Goal: Information Seeking & Learning: Learn about a topic

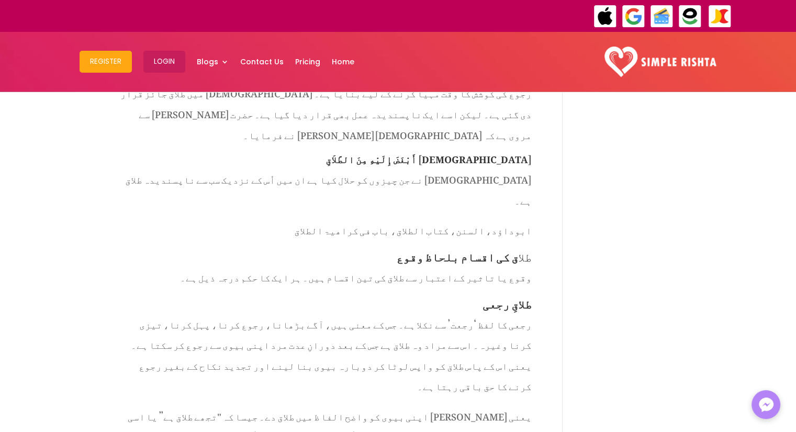
scroll to position [783, 0]
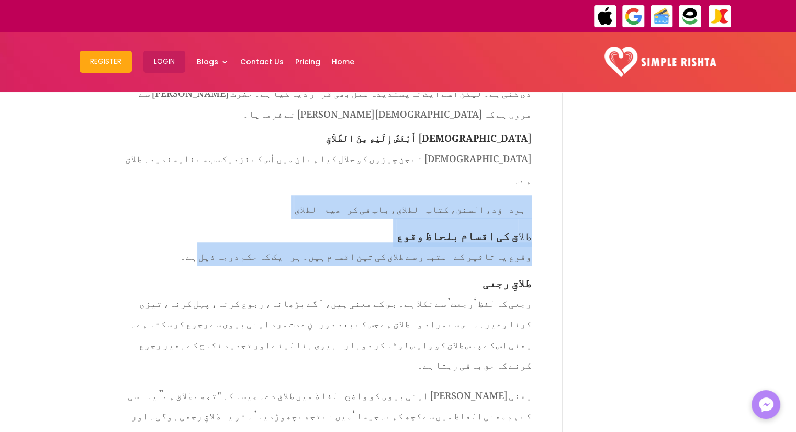
drag, startPoint x: 531, startPoint y: 106, endPoint x: 286, endPoint y: 149, distance: 248.7
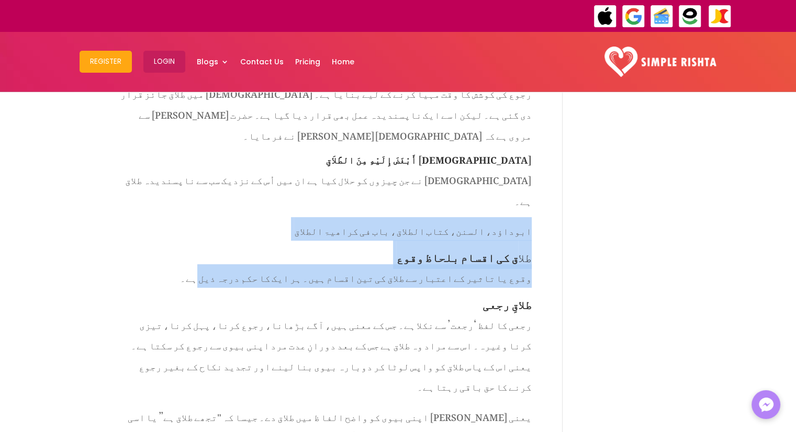
scroll to position [762, 0]
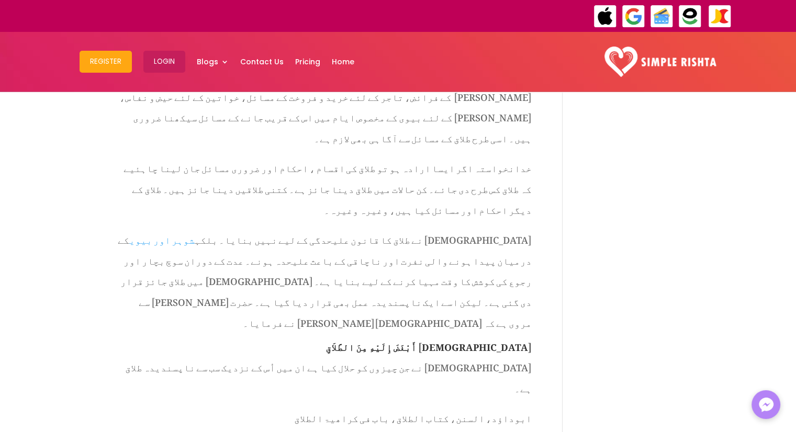
scroll to position [594, 0]
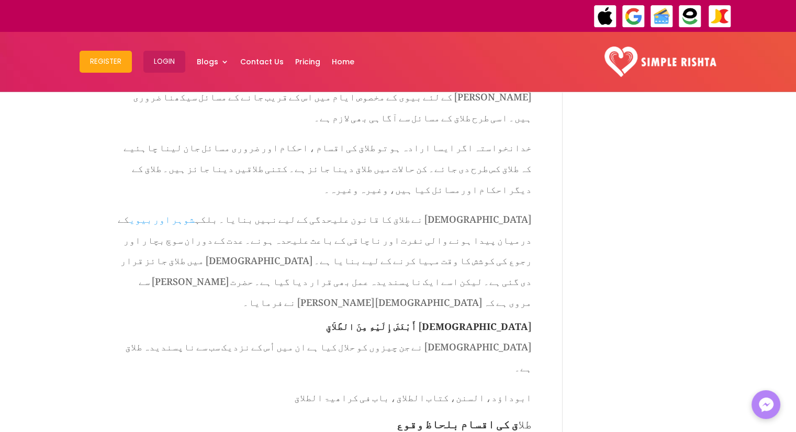
click at [300, 205] on span "[DEMOGRAPHIC_DATA] نے طلاق کا قانون علیحدگی کے لیے نہیں بنایا۔ بلکہ شوہر اور بی…" at bounding box center [325, 258] width 414 height 106
click at [302, 205] on span "[DEMOGRAPHIC_DATA] نے طلاق کا قانون علیحدگی کے لیے نہیں بنایا۔ بلکہ شوہر اور بی…" at bounding box center [325, 258] width 414 height 106
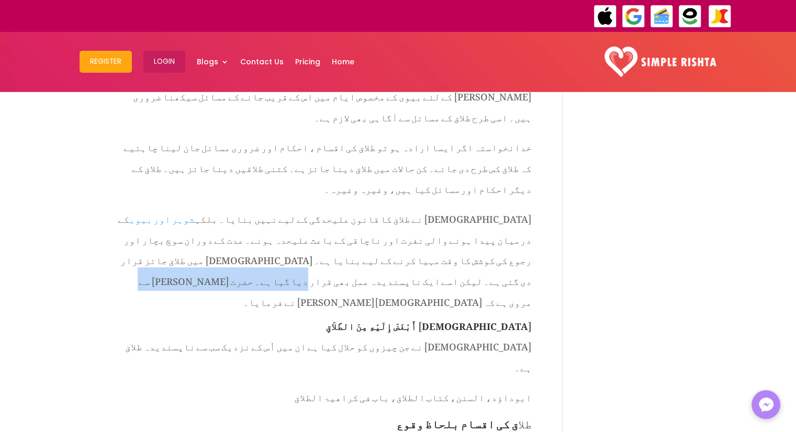
drag, startPoint x: 302, startPoint y: 198, endPoint x: 161, endPoint y: 197, distance: 141.8
click at [161, 205] on span "[DEMOGRAPHIC_DATA] نے طلاق کا قانون علیحدگی کے لیے نہیں بنایا۔ بلکہ شوہر اور بی…" at bounding box center [325, 258] width 414 height 106
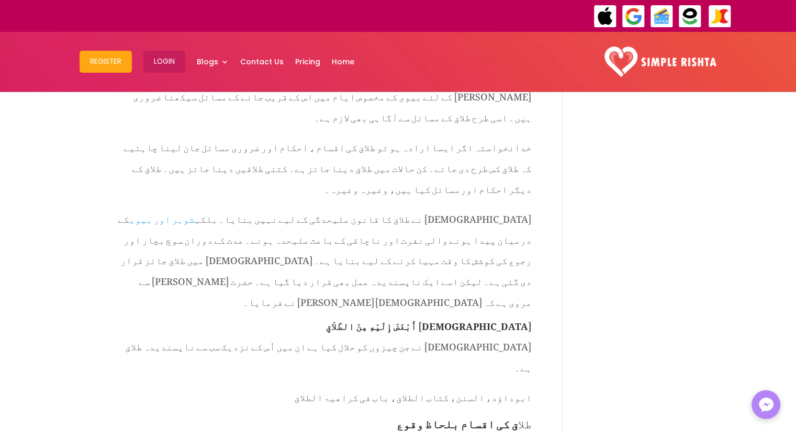
click at [149, 205] on span "[DEMOGRAPHIC_DATA] نے طلاق کا قانون علیحدگی کے لیے نہیں بنایا۔ بلکہ شوہر اور بی…" at bounding box center [325, 258] width 414 height 106
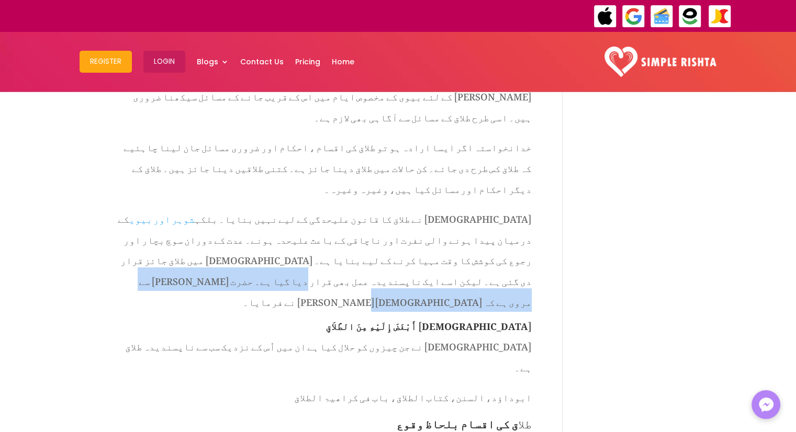
drag, startPoint x: 452, startPoint y: 220, endPoint x: 301, endPoint y: 204, distance: 151.6
click at [301, 205] on span "[DEMOGRAPHIC_DATA] نے طلاق کا قانون علیحدگی کے لیے نہیں بنایا۔ بلکہ شوہر اور بی…" at bounding box center [325, 258] width 414 height 106
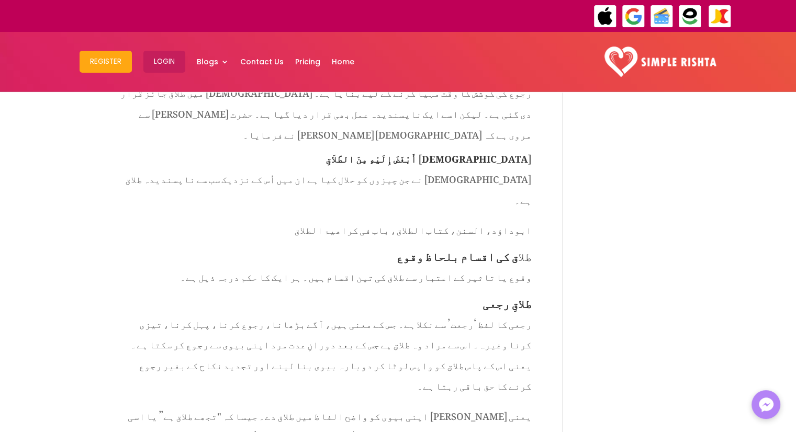
scroll to position [783, 0]
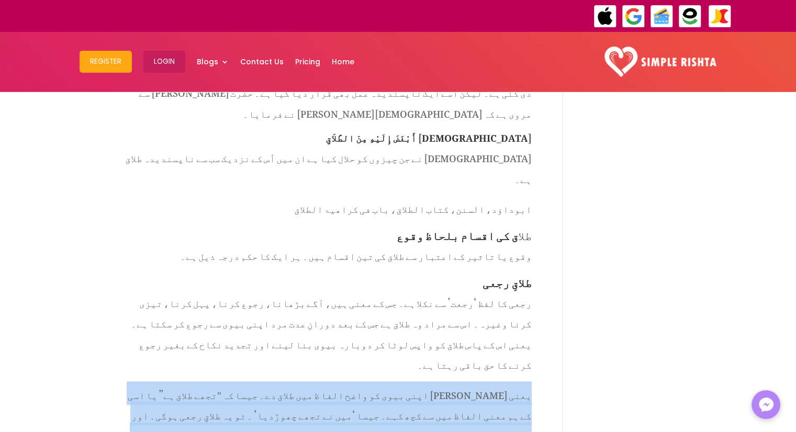
drag, startPoint x: 531, startPoint y: 268, endPoint x: 316, endPoint y: 331, distance: 223.4
